Goal: Submit feedback/report problem

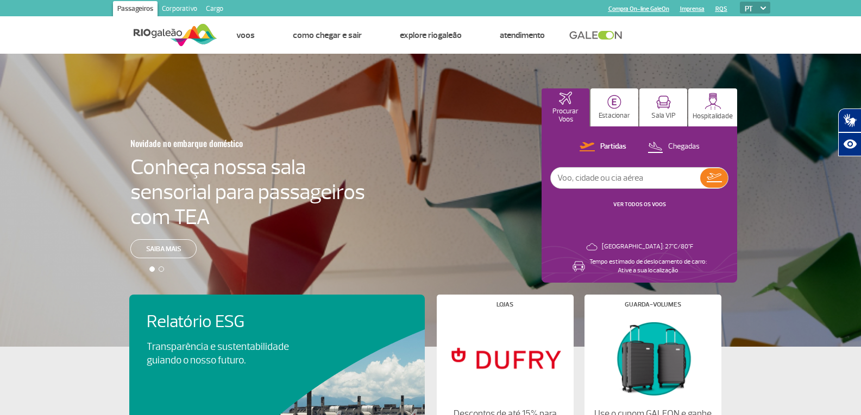
click at [169, 7] on link "Corporativo" at bounding box center [179, 9] width 44 height 17
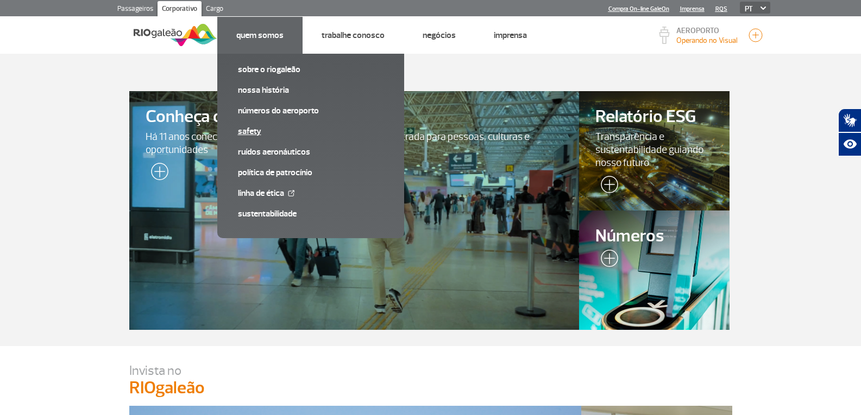
click at [264, 129] on link "SAFETY" at bounding box center [311, 131] width 146 height 12
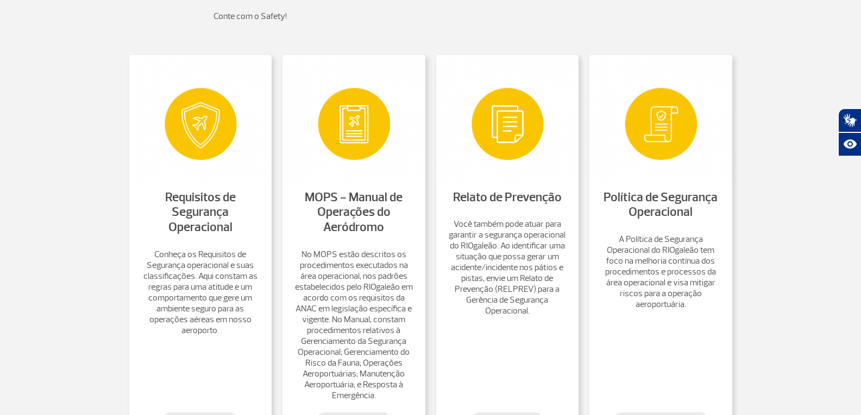
scroll to position [543, 0]
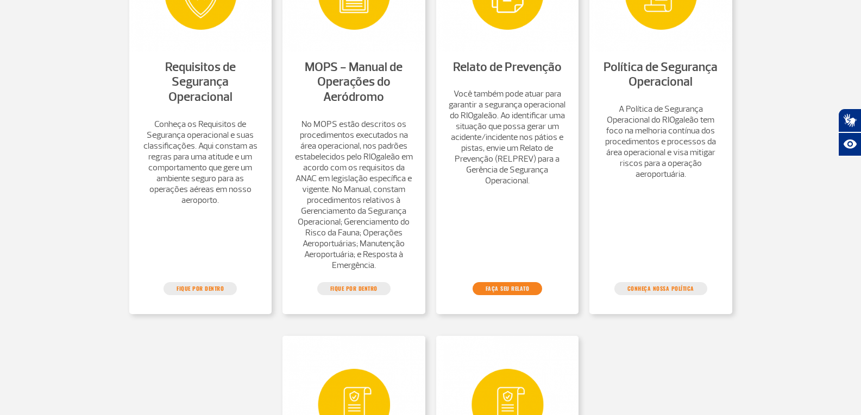
click at [517, 295] on link "Faça seu relato" at bounding box center [507, 288] width 70 height 13
